Goal: Task Accomplishment & Management: Use online tool/utility

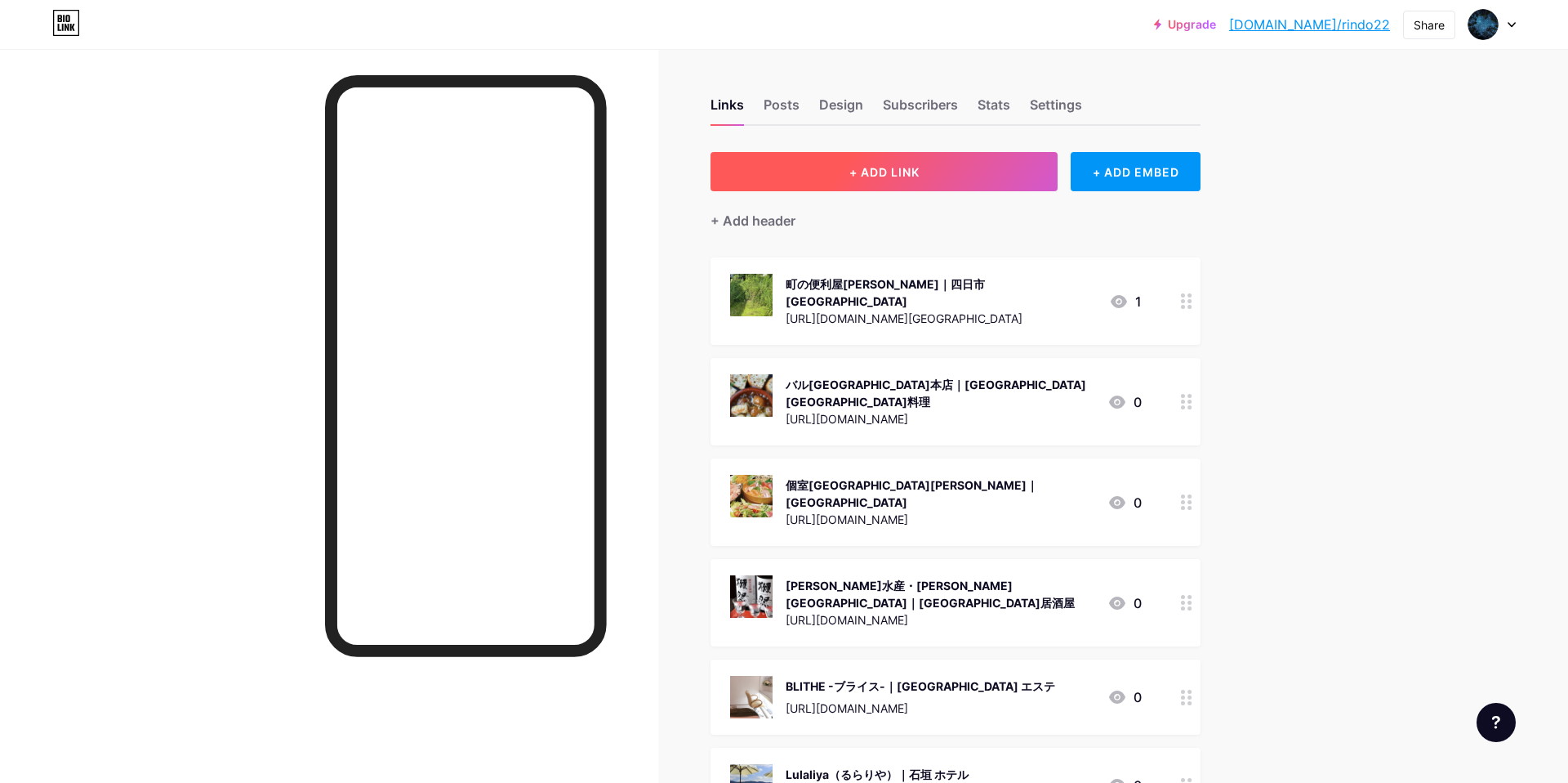
click at [909, 172] on span "+ ADD LINK" at bounding box center [883, 172] width 70 height 14
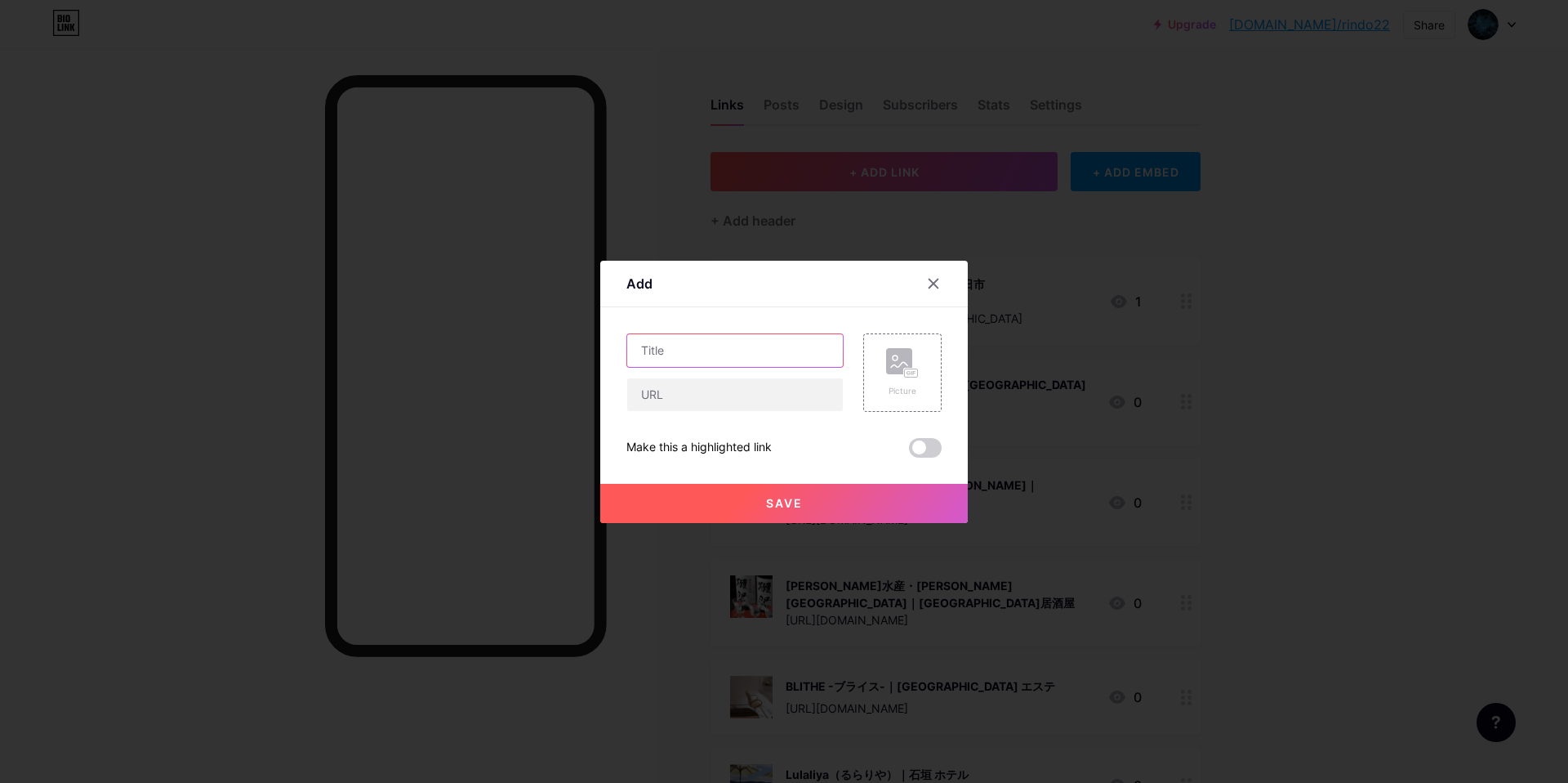
click at [736, 337] on input "text" at bounding box center [734, 350] width 215 height 33
click at [677, 338] on input "text" at bounding box center [734, 350] width 215 height 33
paste input "便利屋エコラボ"
click at [761, 350] on input "便利屋エコラボ｜" at bounding box center [734, 350] width 215 height 33
paste input "岐阜 蜂駆除"
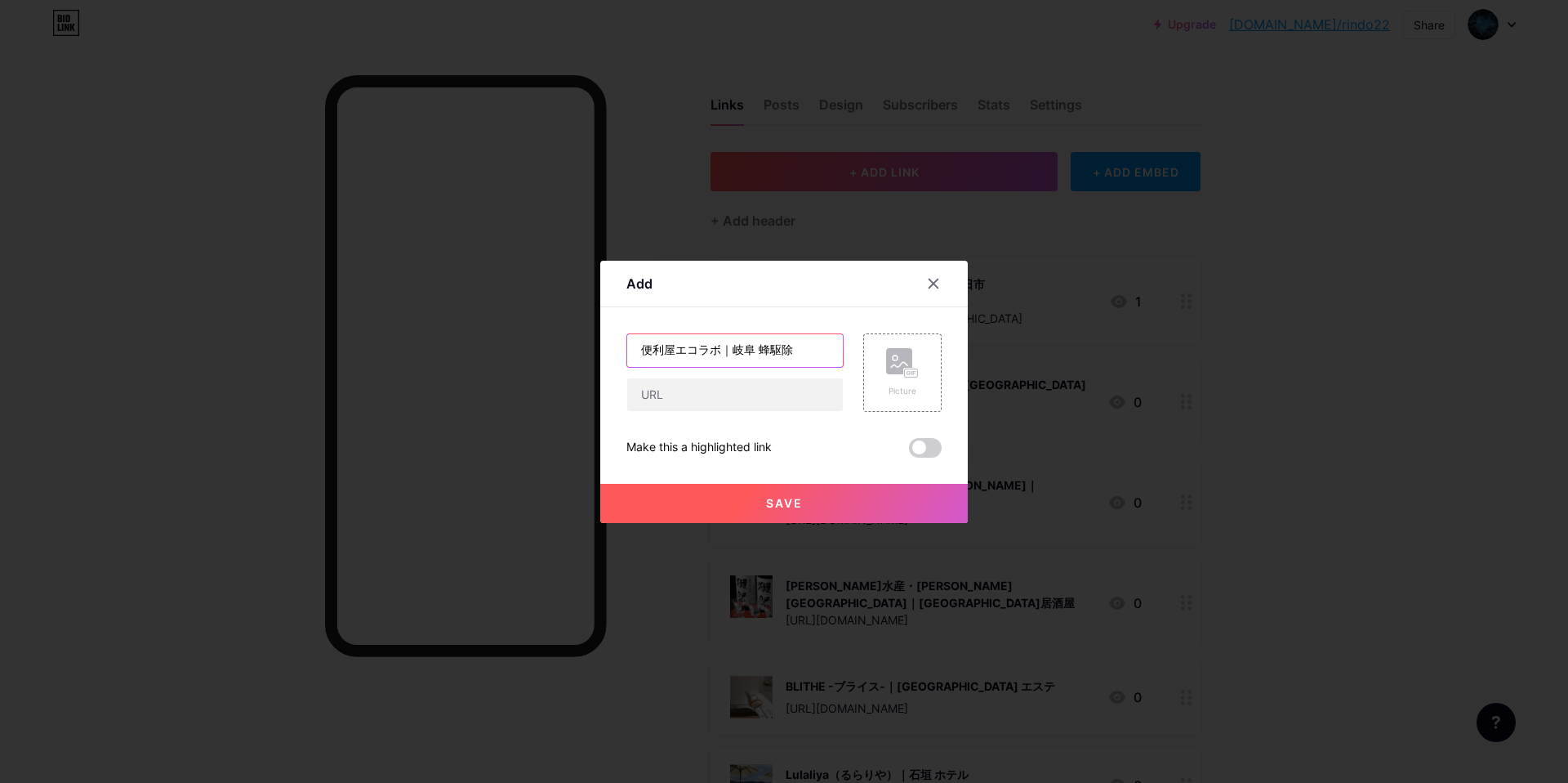
type input "便利屋エコラボ｜岐阜 蜂駆除"
click at [649, 383] on input "text" at bounding box center [734, 394] width 215 height 33
paste input "[URL][DOMAIN_NAME]"
type input "[URL][DOMAIN_NAME]"
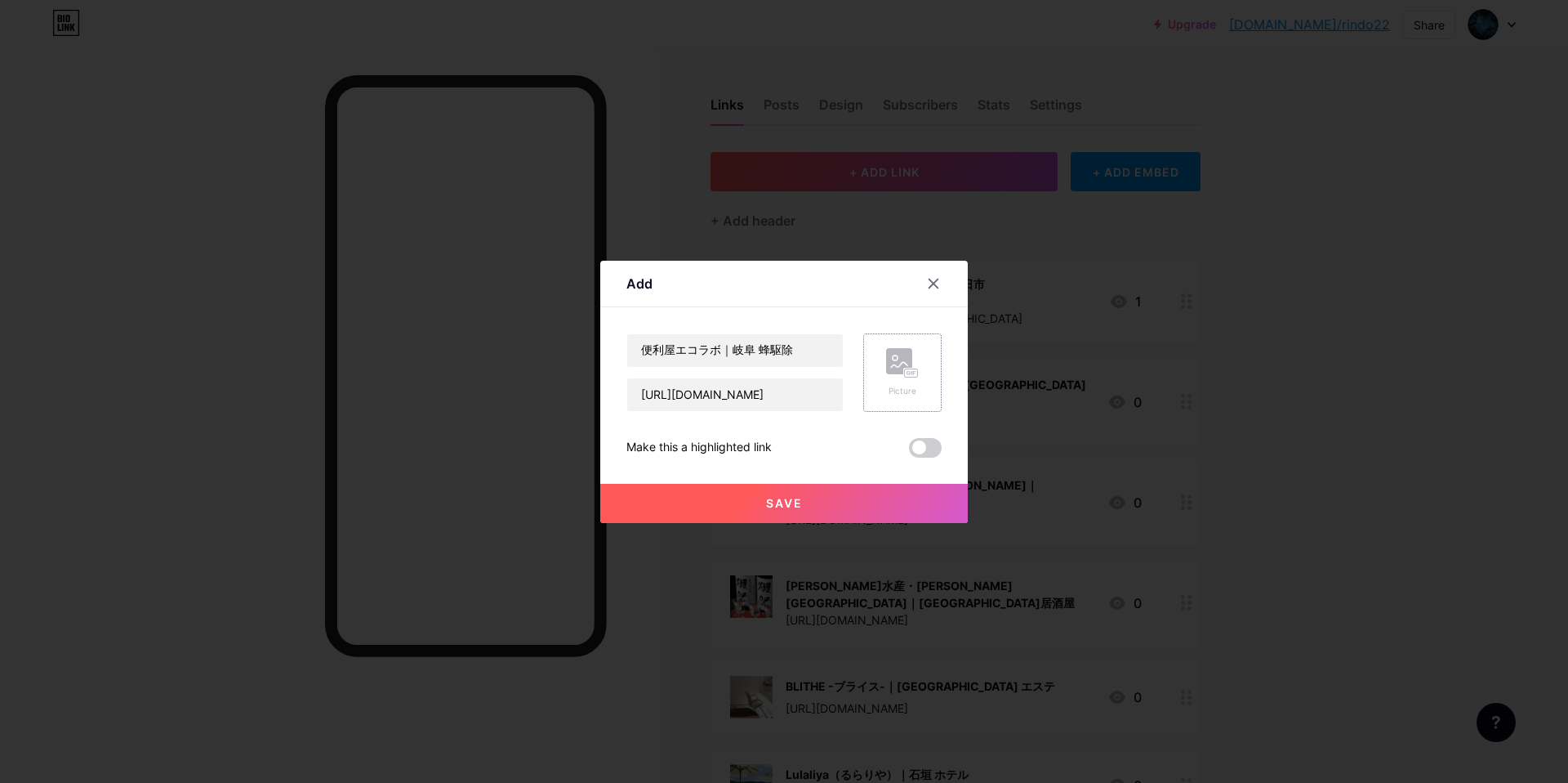
click at [881, 366] on div "Picture" at bounding box center [902, 373] width 78 height 78
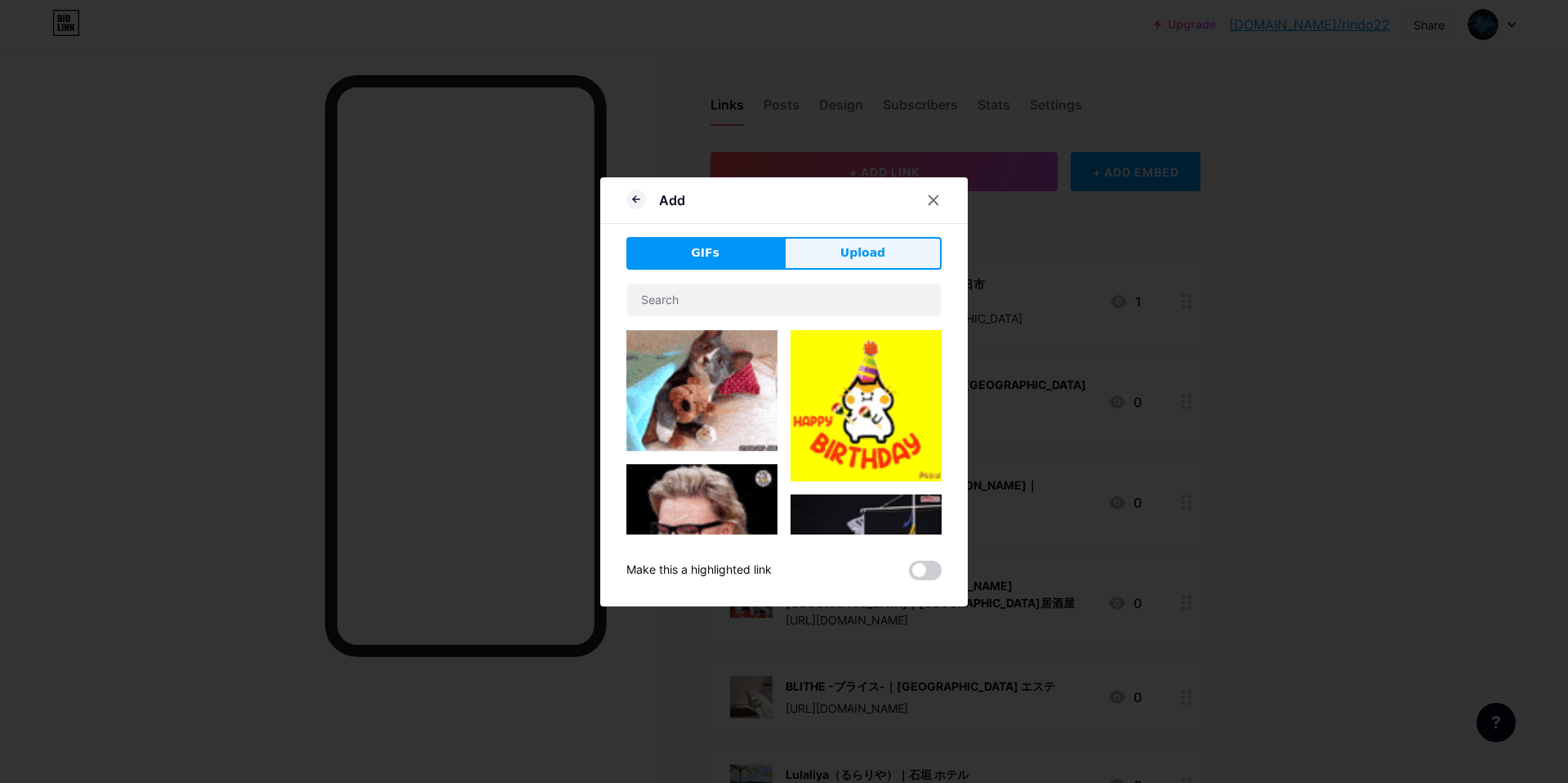
click at [896, 248] on button "Upload" at bounding box center [862, 253] width 157 height 33
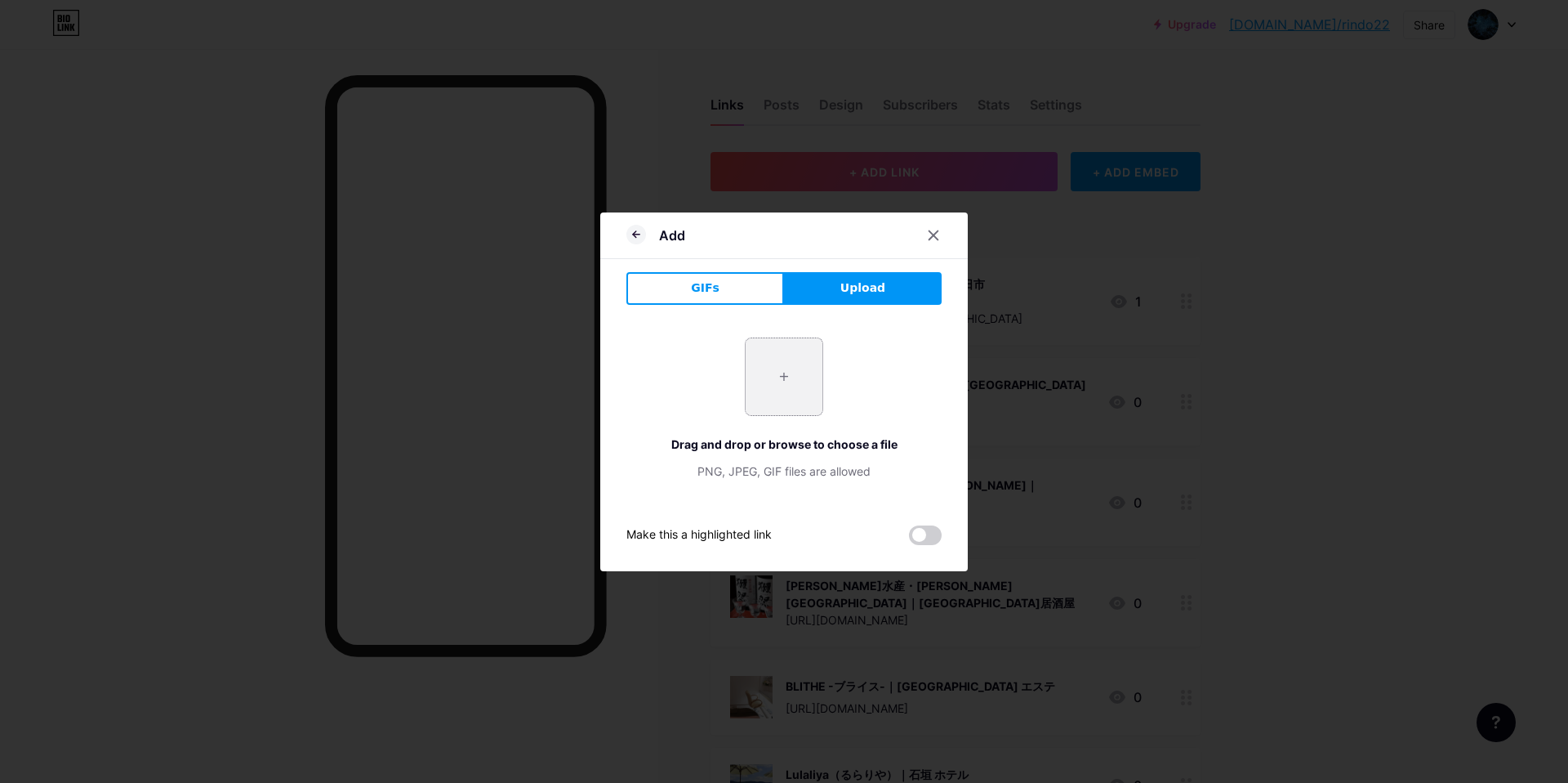
click at [783, 381] on input "file" at bounding box center [784, 377] width 76 height 76
type input "C:\fakepath\CMSooo (5).jpg"
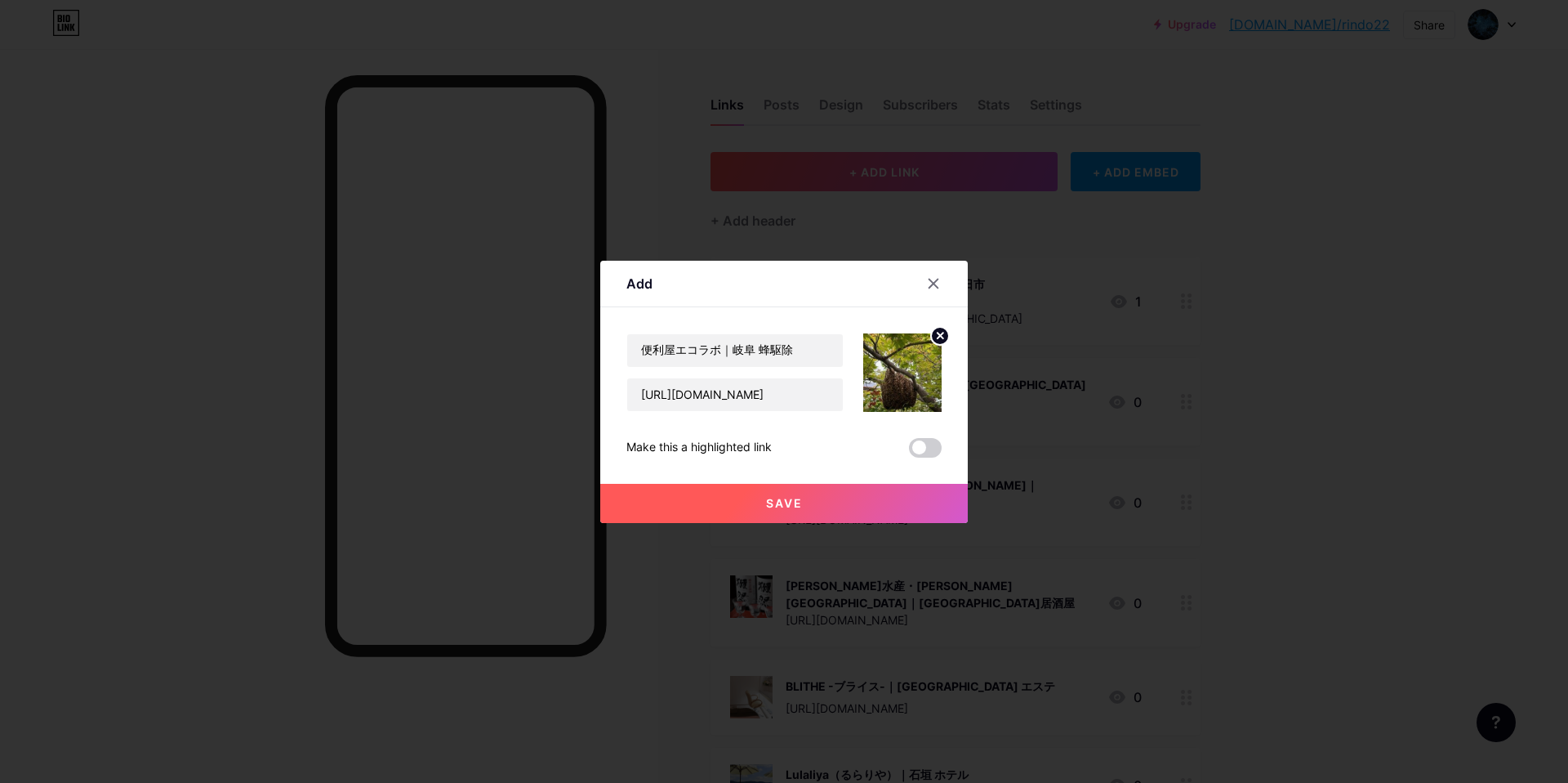
click at [921, 511] on button "Save" at bounding box center [784, 503] width 367 height 39
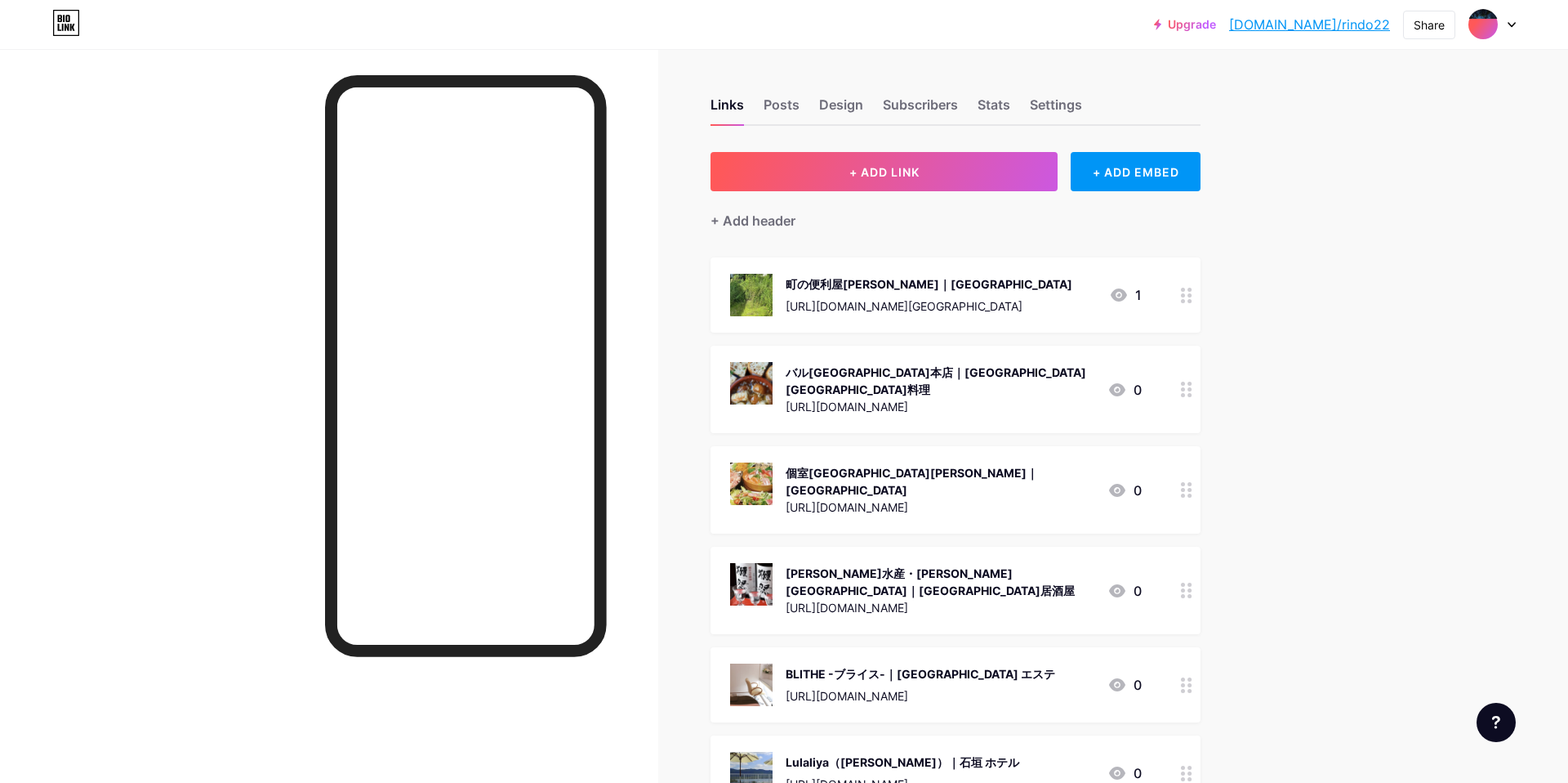
scroll to position [170229, 0]
